Goal: Transaction & Acquisition: Purchase product/service

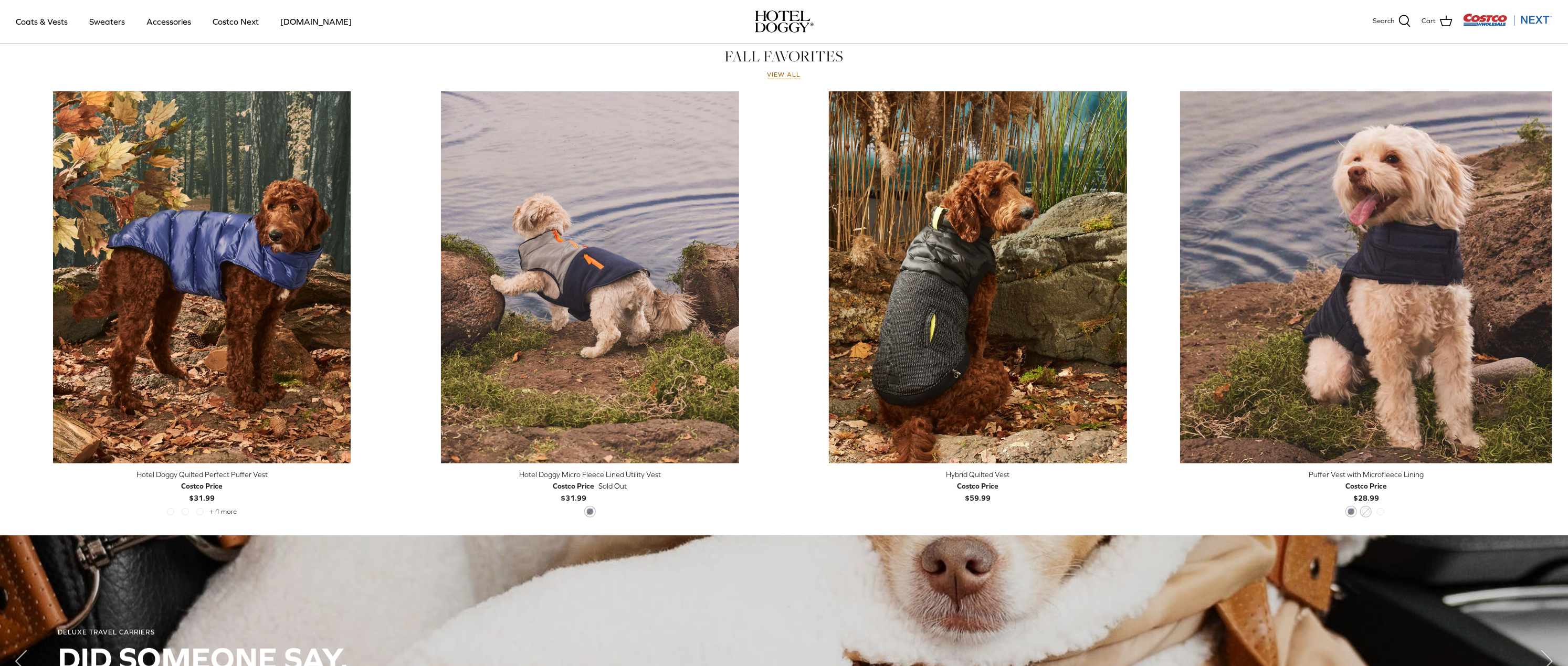
scroll to position [472, 0]
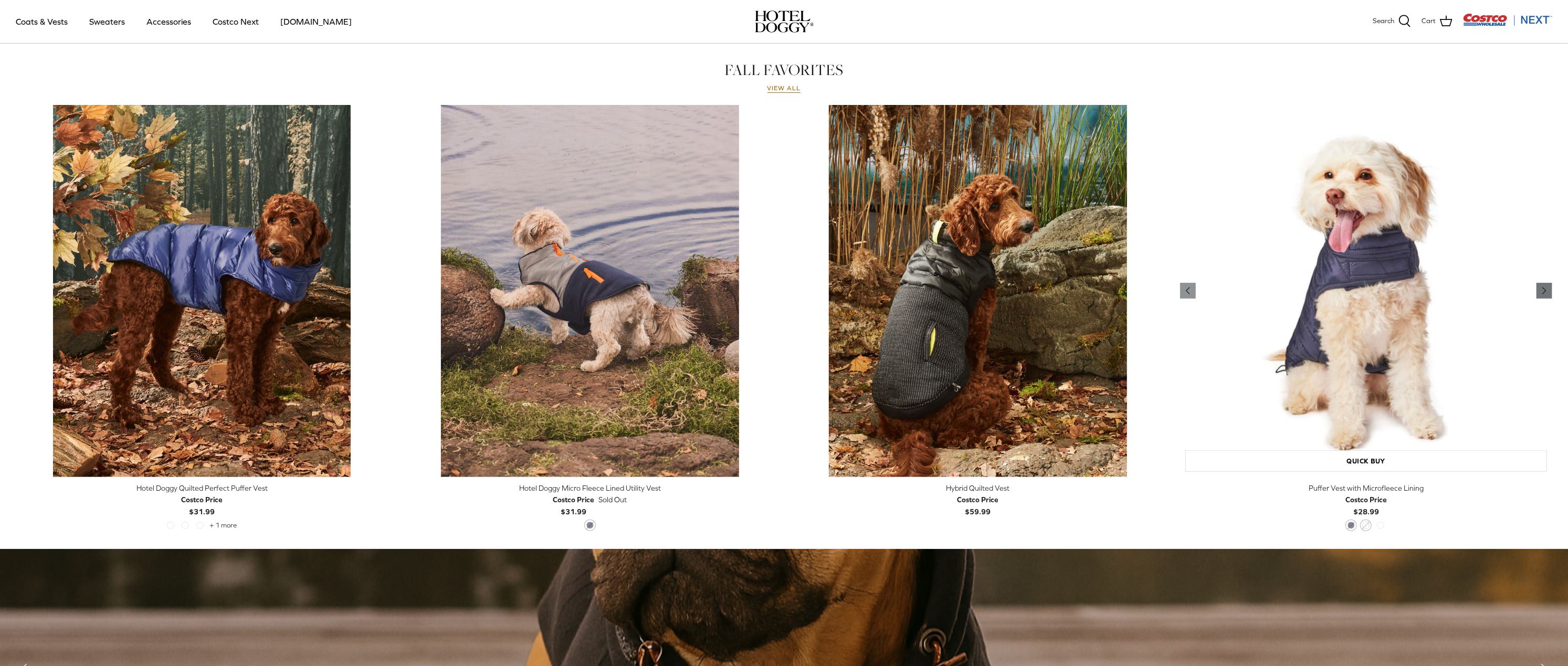
click at [522, 213] on icon "Right" at bounding box center [1544, 291] width 13 height 12
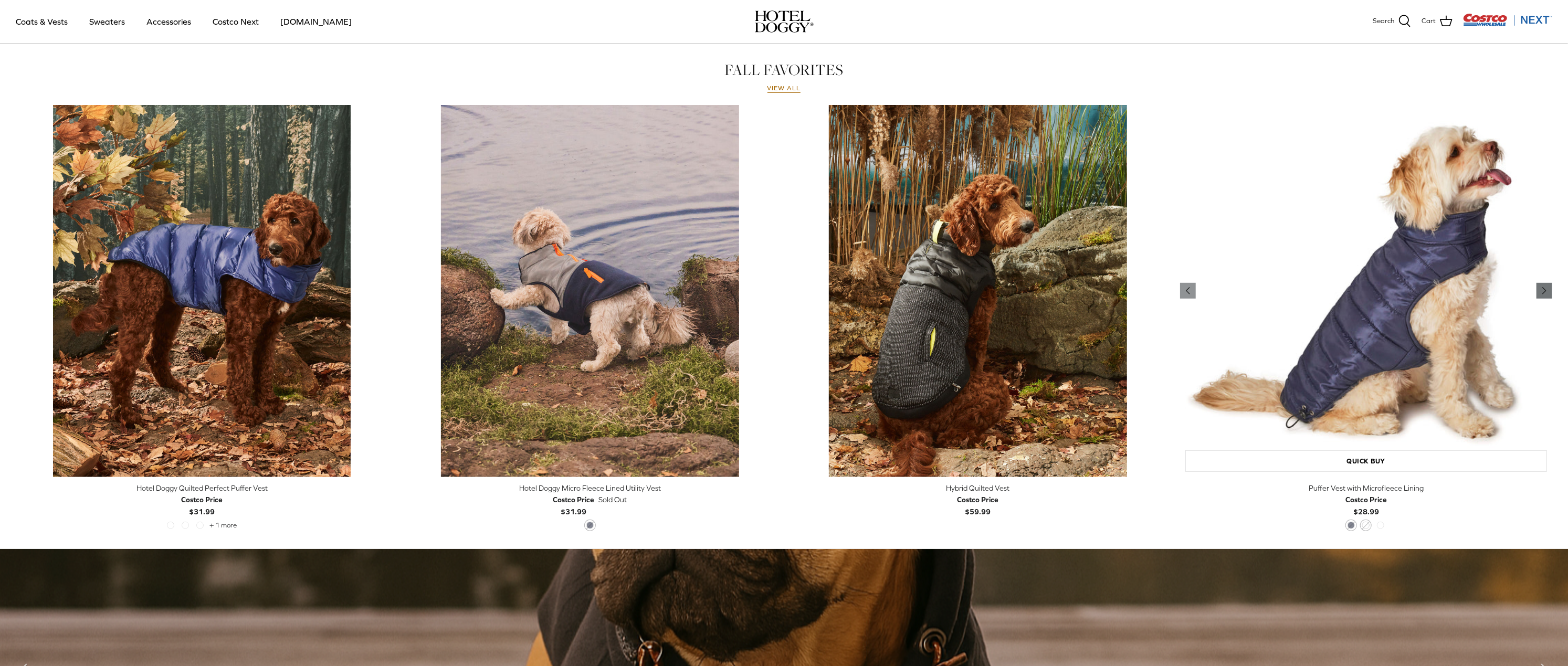
click at [522, 213] on icon "Right" at bounding box center [1544, 291] width 13 height 12
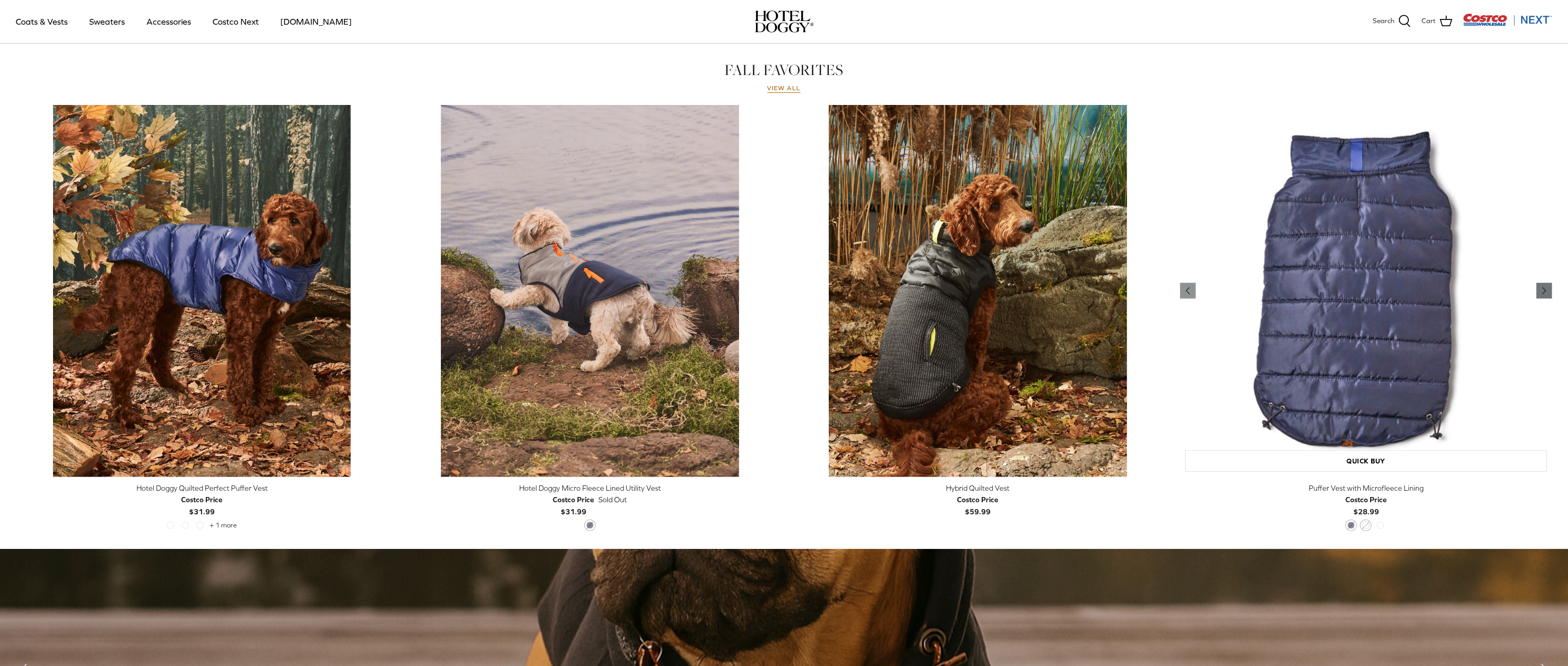
click at [522, 213] on icon "Right" at bounding box center [1544, 291] width 13 height 12
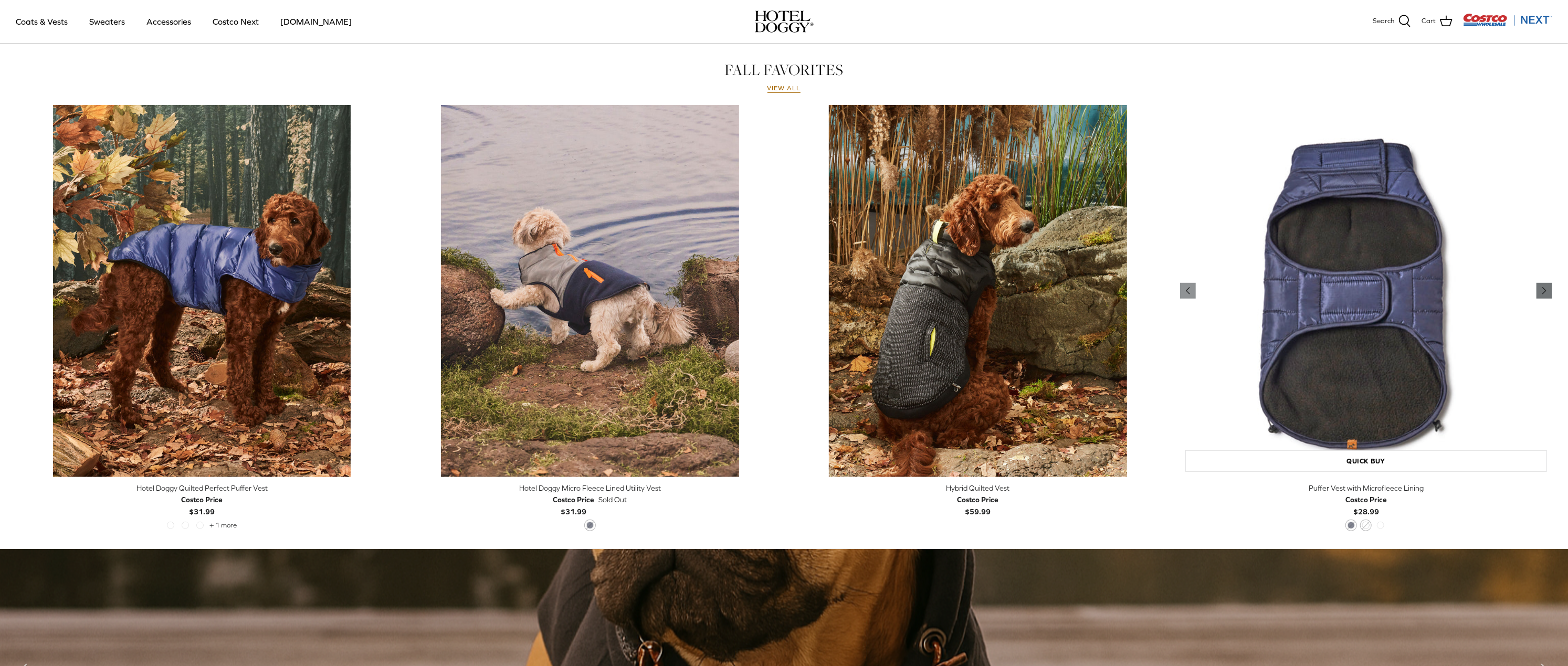
click at [522, 213] on icon "Right" at bounding box center [1544, 291] width 13 height 12
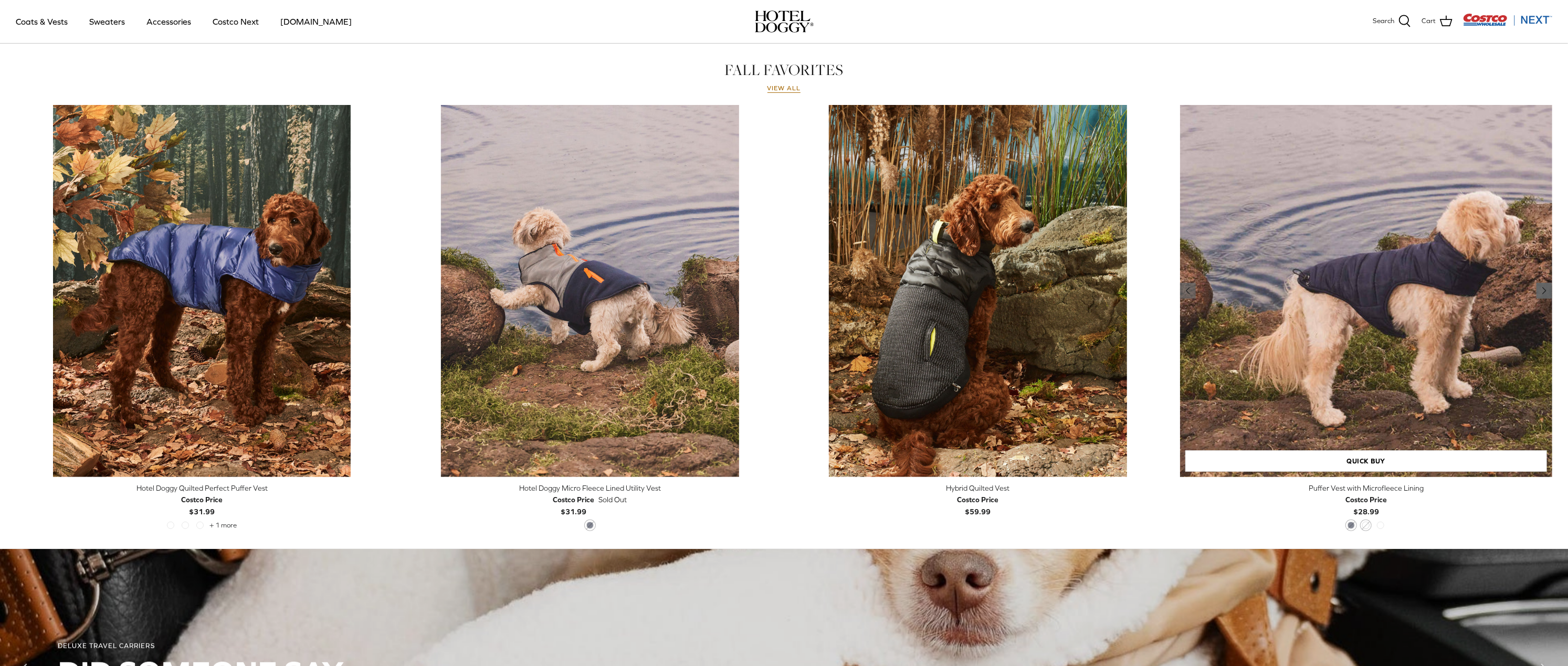
click at [522, 213] on icon "Right" at bounding box center [1544, 291] width 13 height 12
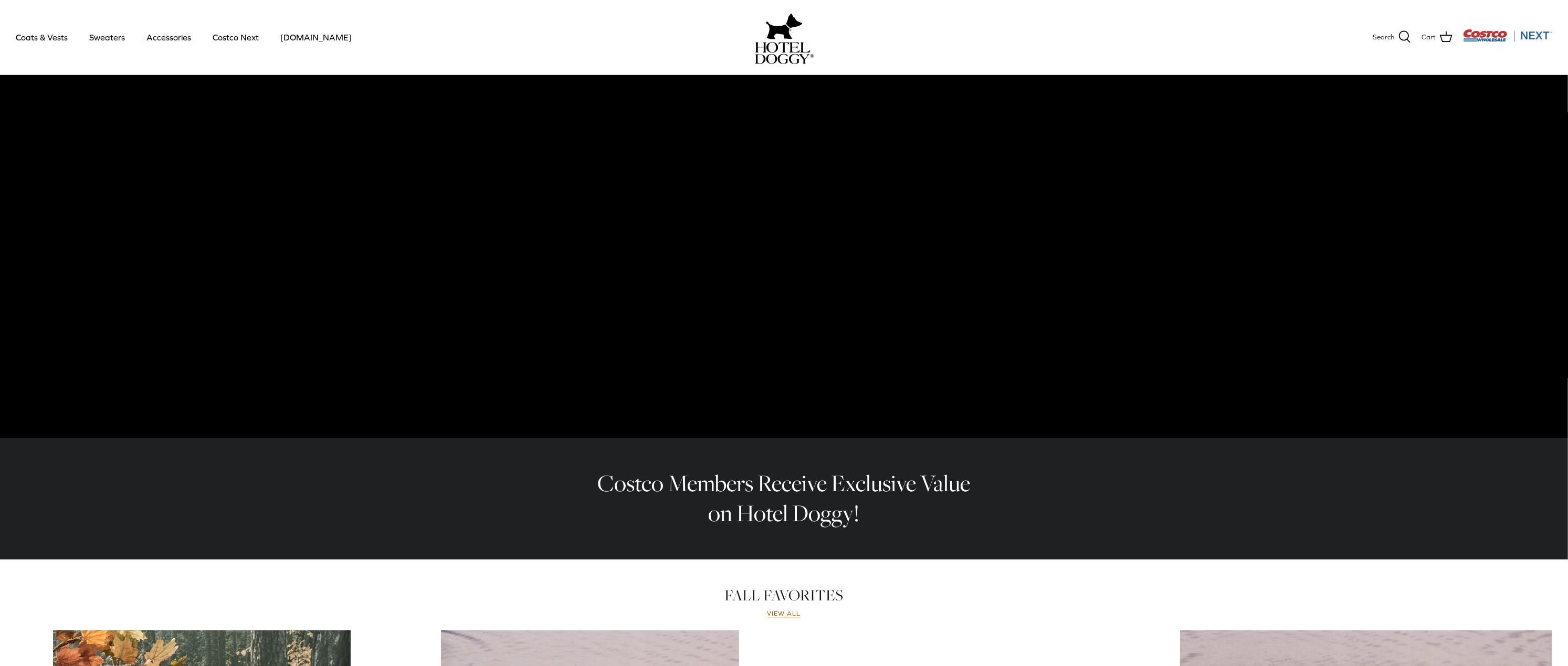
scroll to position [0, 0]
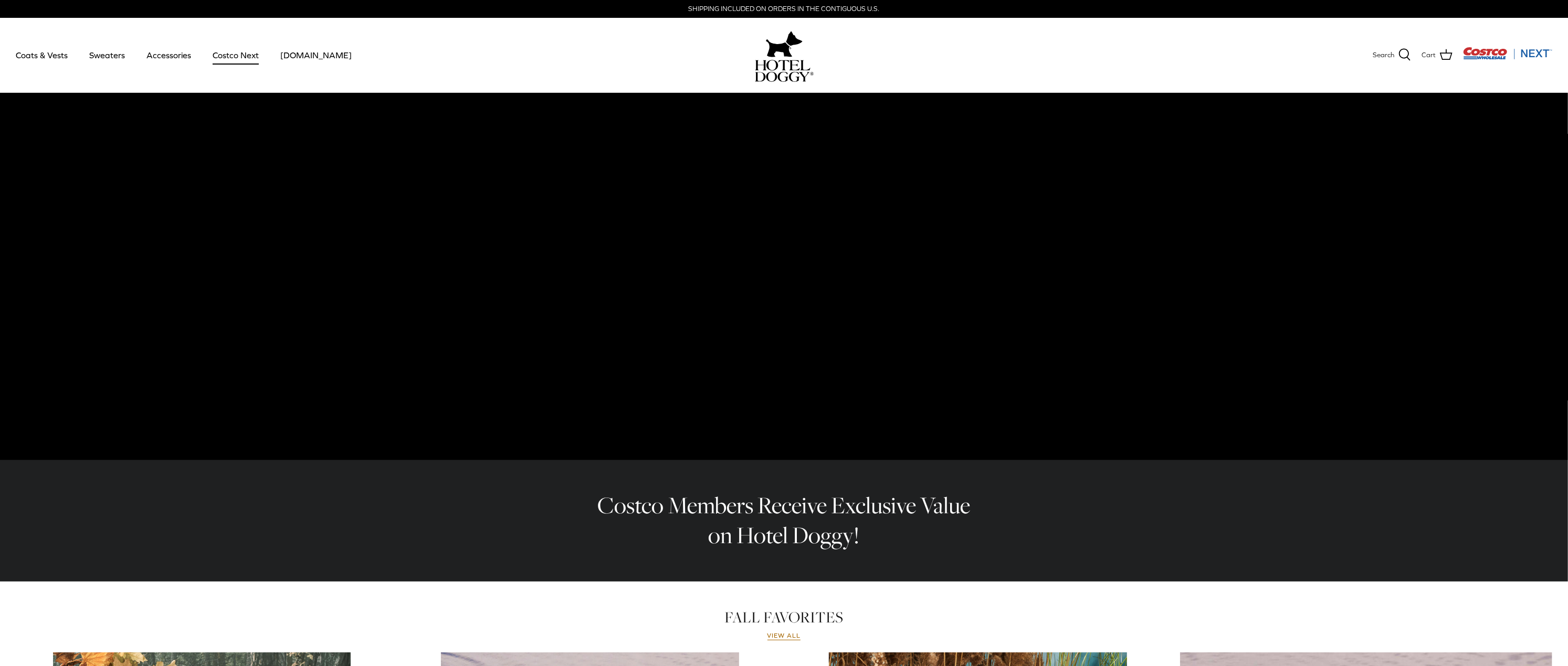
click at [242, 57] on link "Costco Next" at bounding box center [236, 55] width 65 height 36
click at [166, 58] on link "Accessories" at bounding box center [168, 55] width 63 height 36
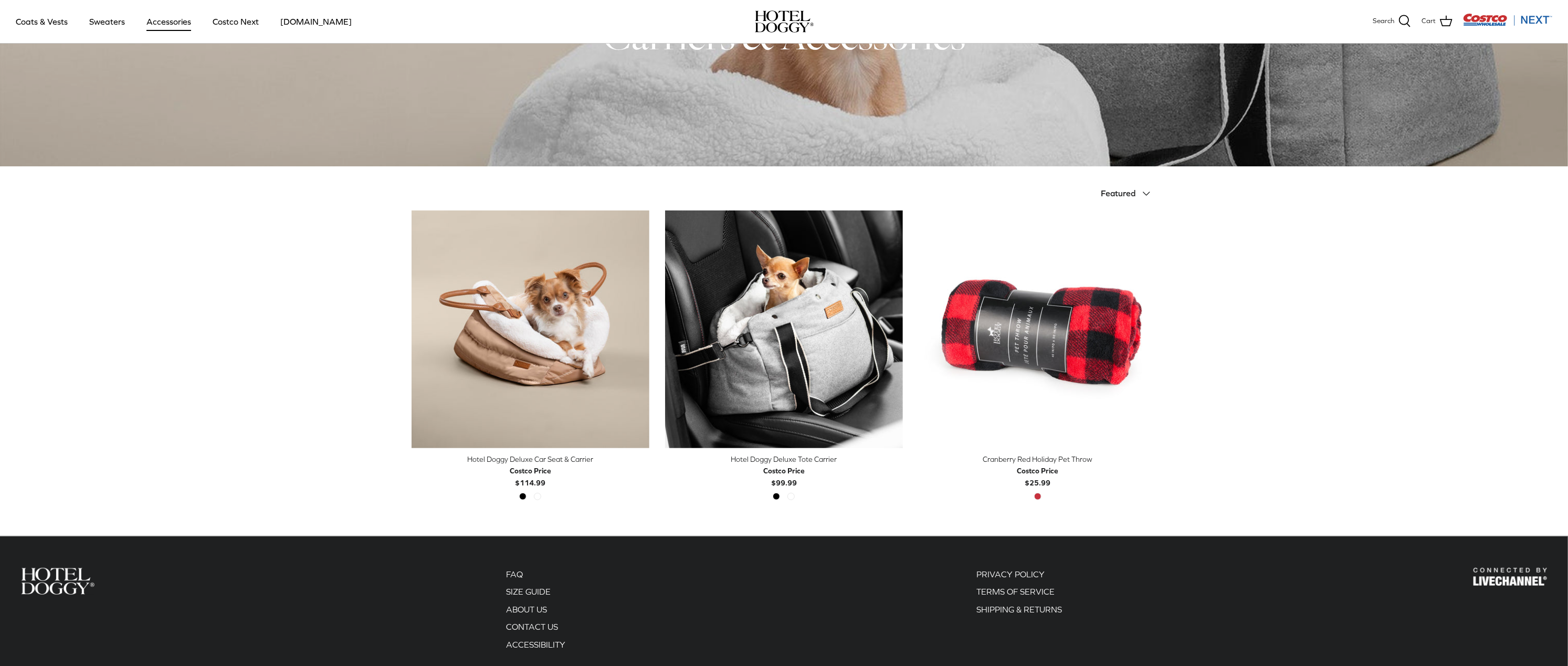
scroll to position [203, 0]
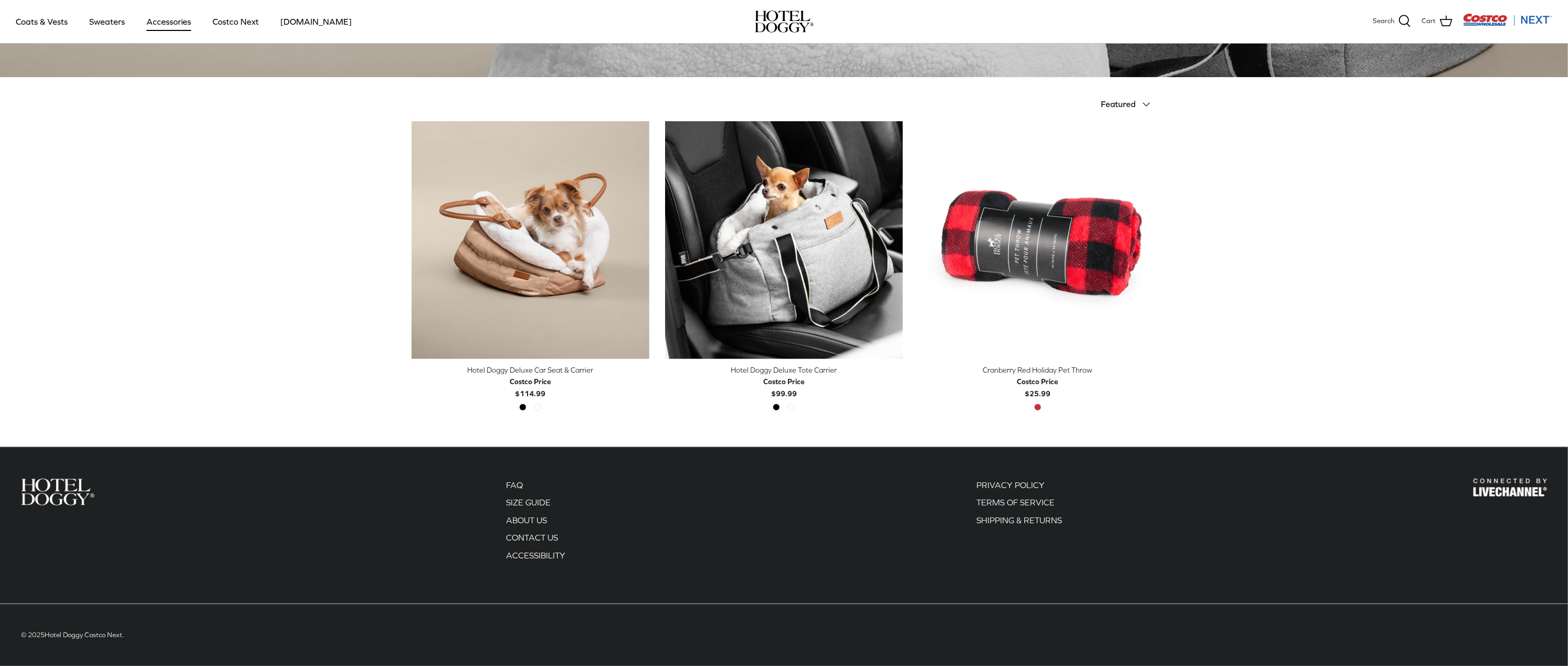
click at [537, 410] on div "Black Tan" at bounding box center [530, 410] width 29 height 13
